Goal: Participate in discussion: Engage in conversation with other users on a specific topic

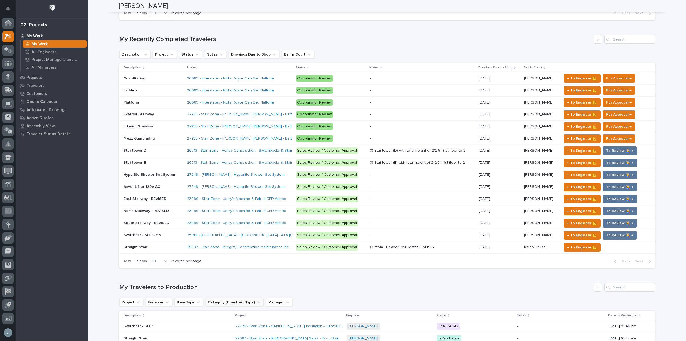
scroll to position [321, 0]
click at [567, 234] on span "← To Engineer 📐" at bounding box center [582, 235] width 30 height 6
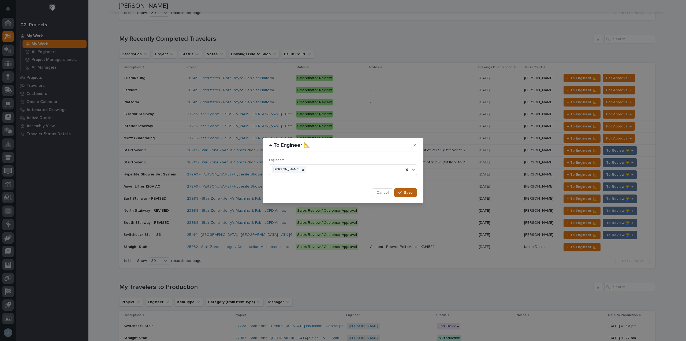
click at [410, 190] on span "Save" at bounding box center [408, 192] width 9 height 5
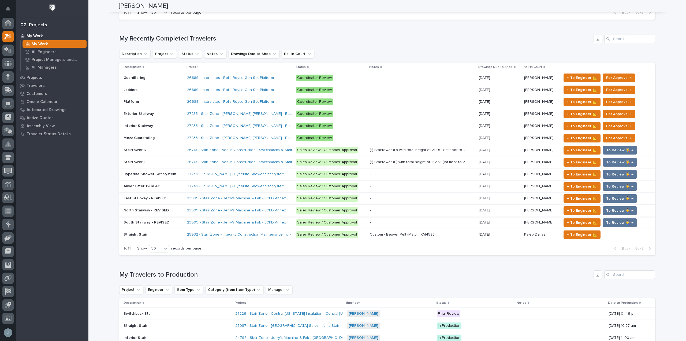
scroll to position [0, 0]
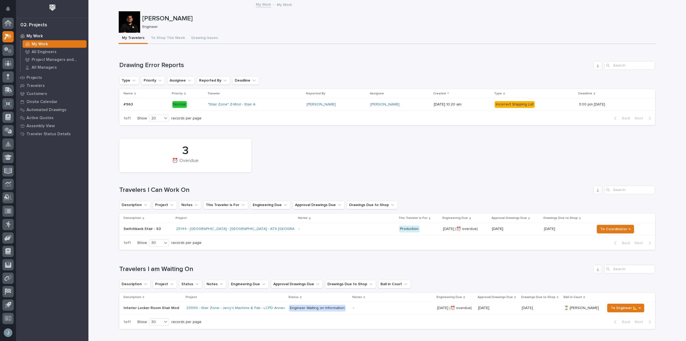
click at [263, 230] on div "25144 - [GEOGRAPHIC_DATA] - [GEOGRAPHIC_DATA] - ATX [GEOGRAPHIC_DATA]" at bounding box center [223, 229] width 94 height 5
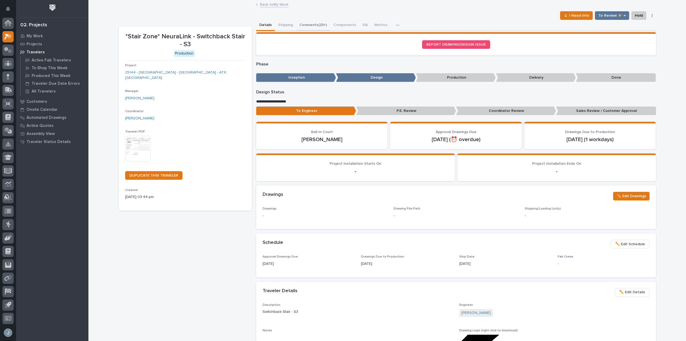
click at [305, 25] on button "Comments (25+)" at bounding box center [313, 25] width 34 height 11
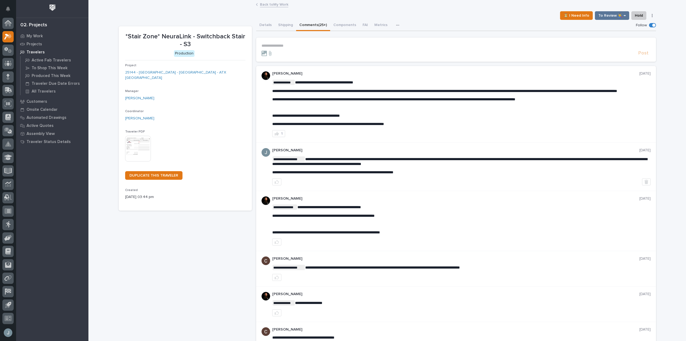
click at [305, 46] on p "**********" at bounding box center [456, 45] width 389 height 5
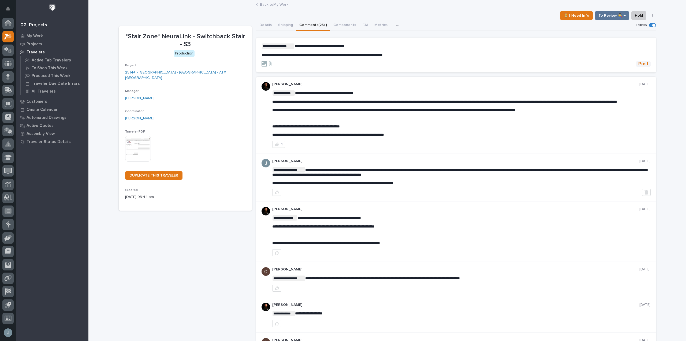
click at [642, 65] on span "Post" at bounding box center [644, 64] width 10 height 6
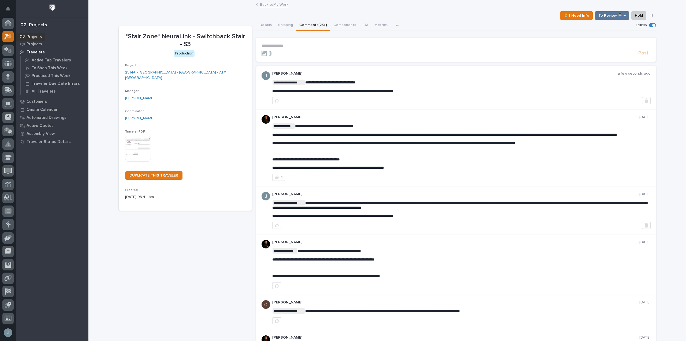
click at [7, 38] on icon at bounding box center [8, 37] width 8 height 6
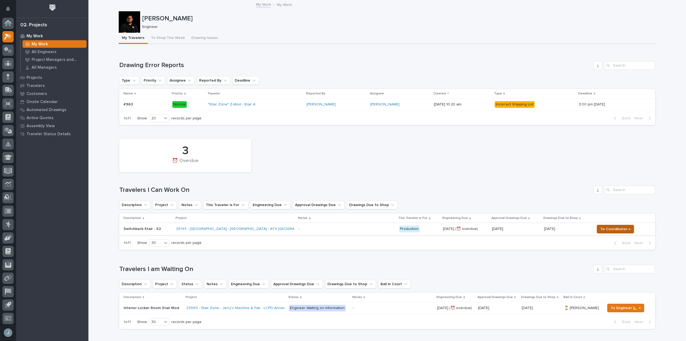
click at [612, 229] on span "To Coordinator →" at bounding box center [616, 229] width 30 height 6
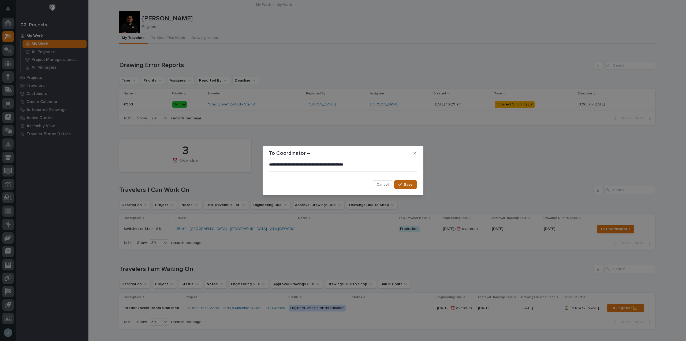
click at [400, 187] on button "Save" at bounding box center [405, 184] width 23 height 9
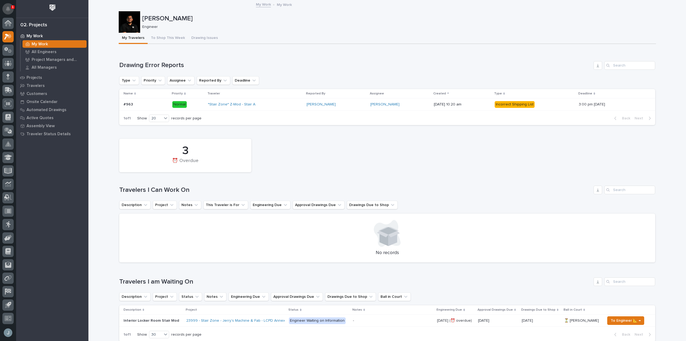
click at [10, 9] on icon "Notifications" at bounding box center [8, 8] width 4 height 5
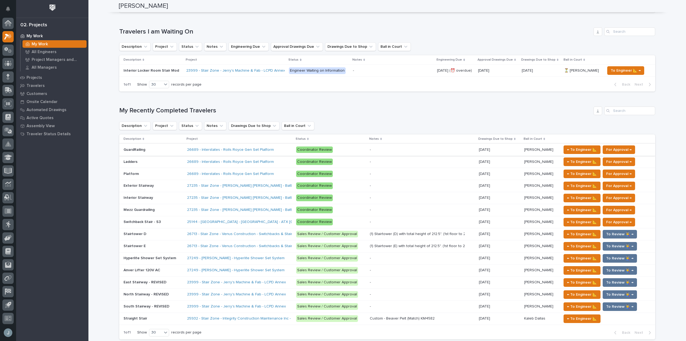
scroll to position [268, 0]
